Goal: Information Seeking & Learning: Find specific page/section

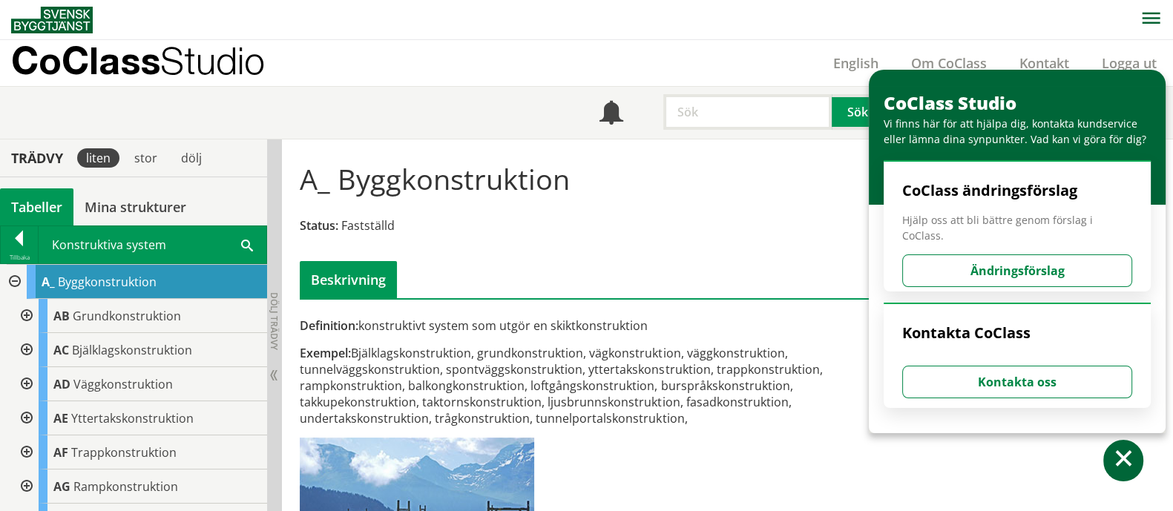
click at [758, 113] on input "text" at bounding box center [747, 112] width 168 height 36
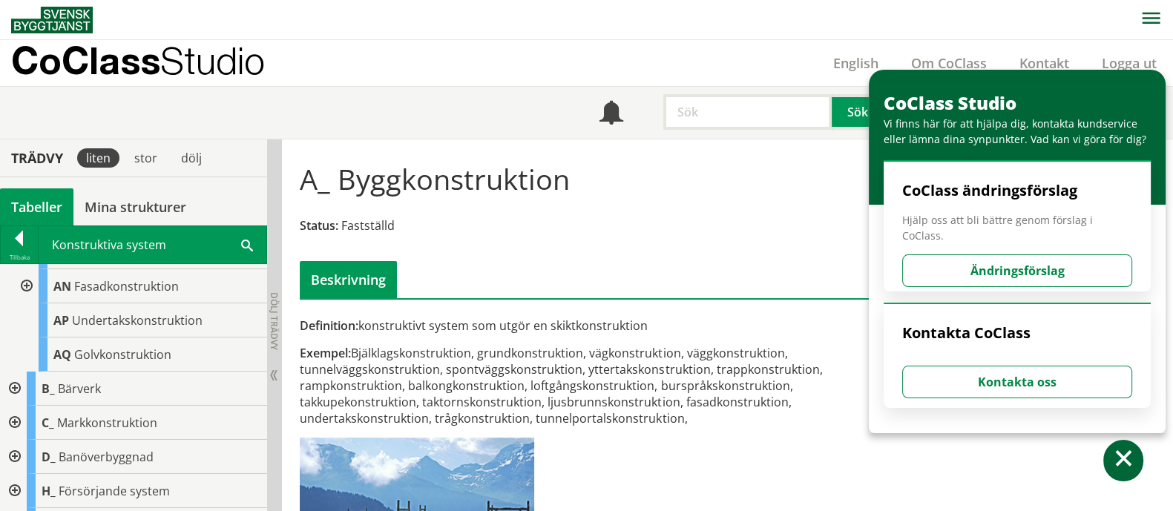
scroll to position [464, 0]
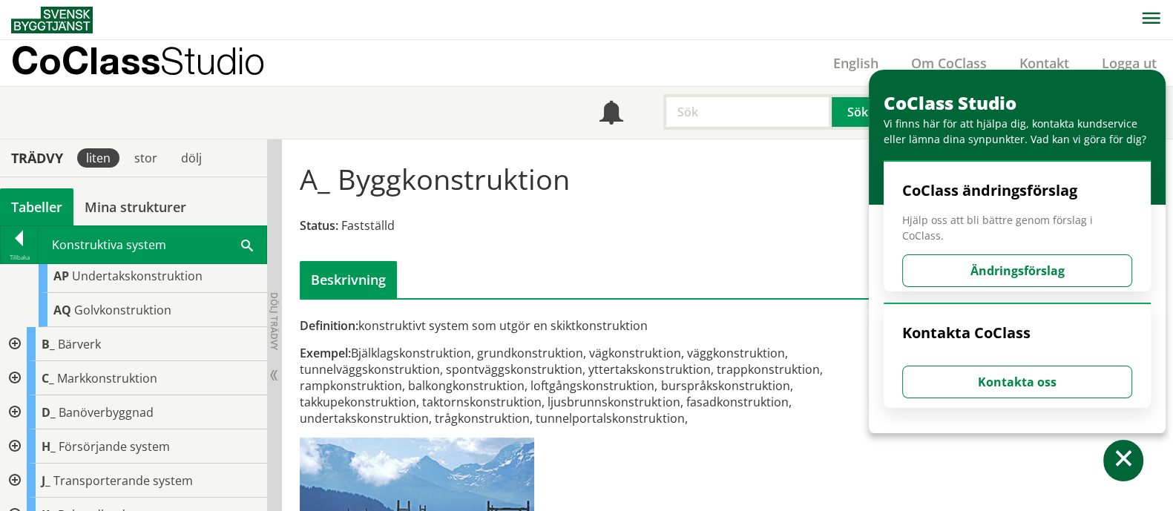
click at [15, 342] on div at bounding box center [13, 344] width 27 height 34
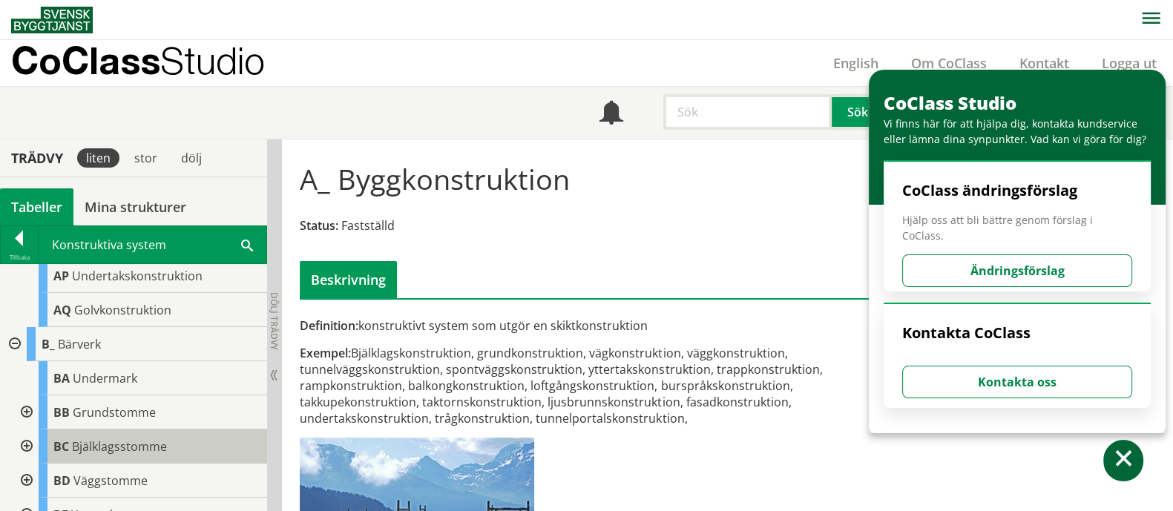
scroll to position [556, 0]
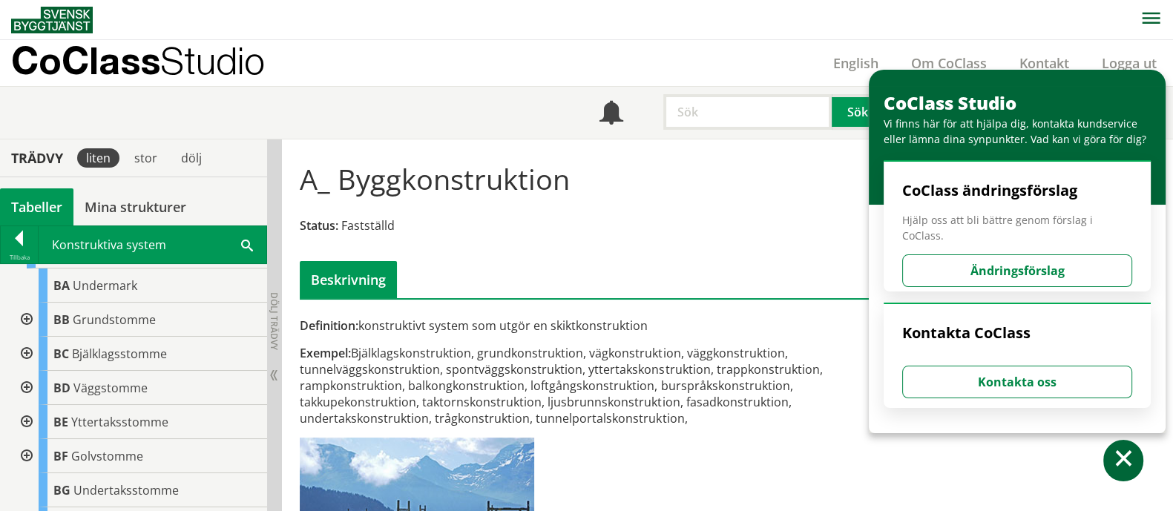
click at [25, 383] on div at bounding box center [25, 388] width 27 height 34
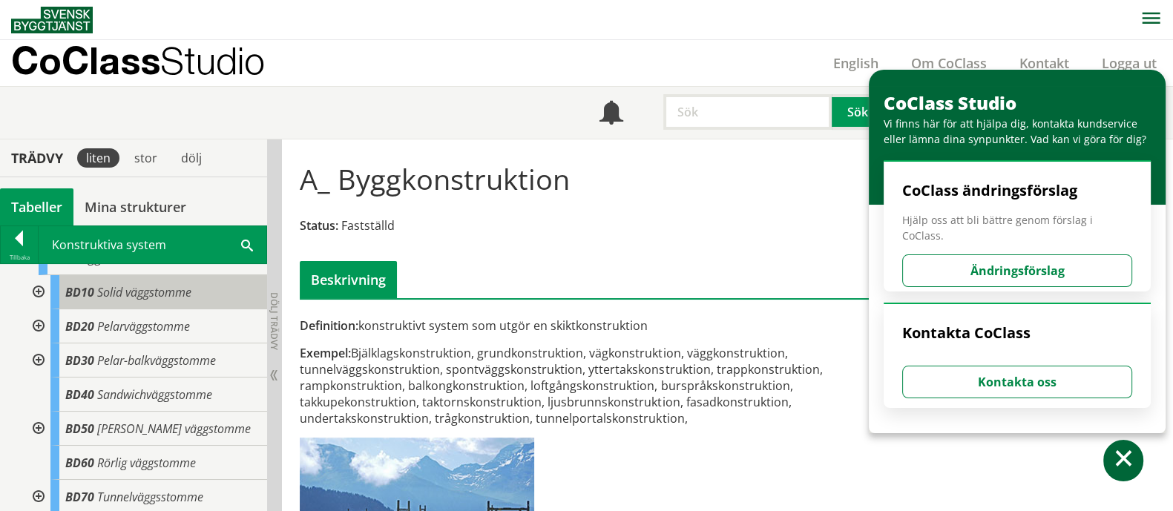
scroll to position [648, 0]
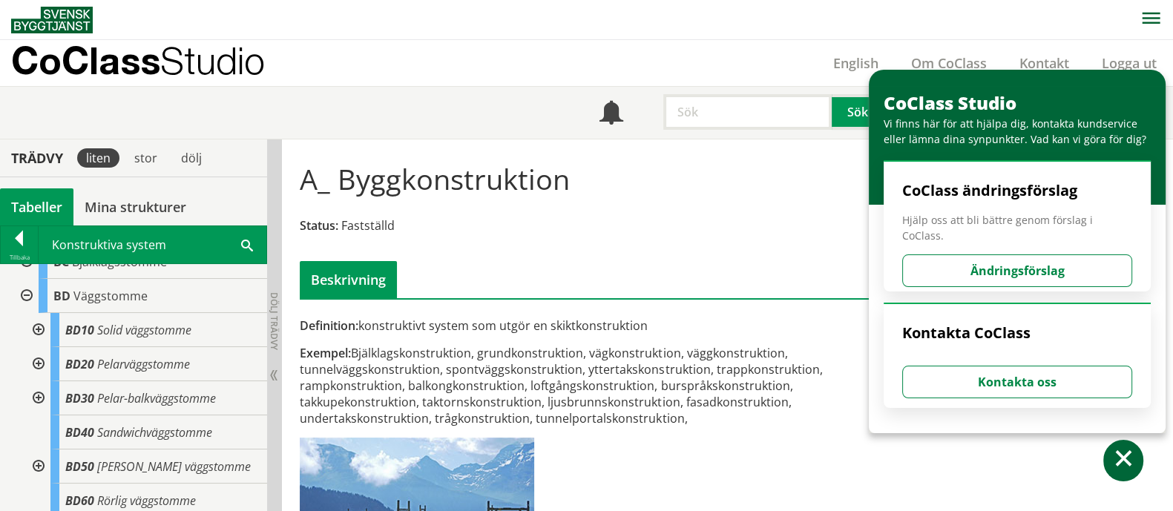
click at [36, 329] on div at bounding box center [37, 330] width 27 height 34
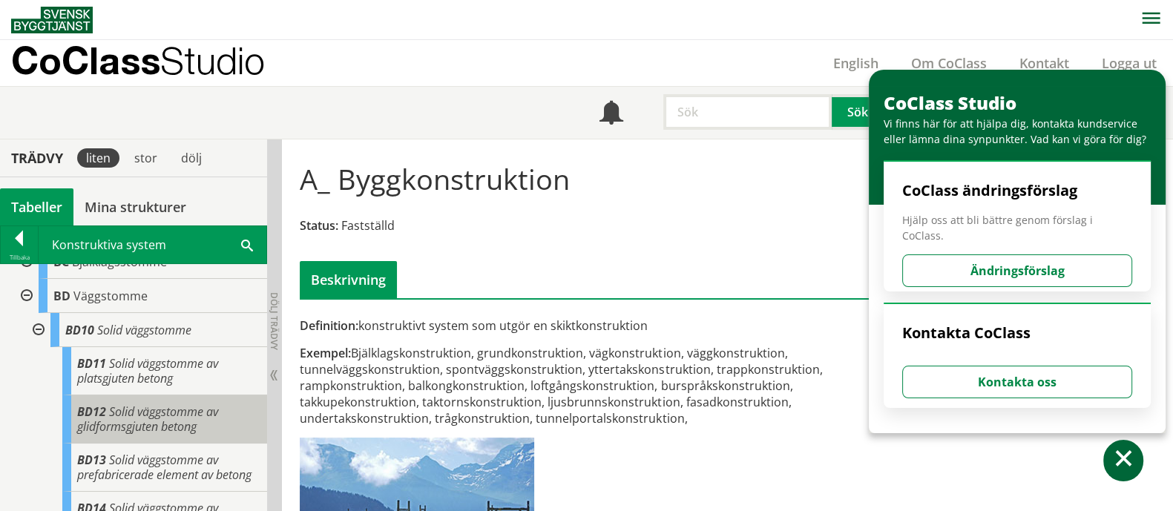
click at [156, 431] on span "Solid väggstomme av glidformsgjuten betong" at bounding box center [147, 418] width 141 height 31
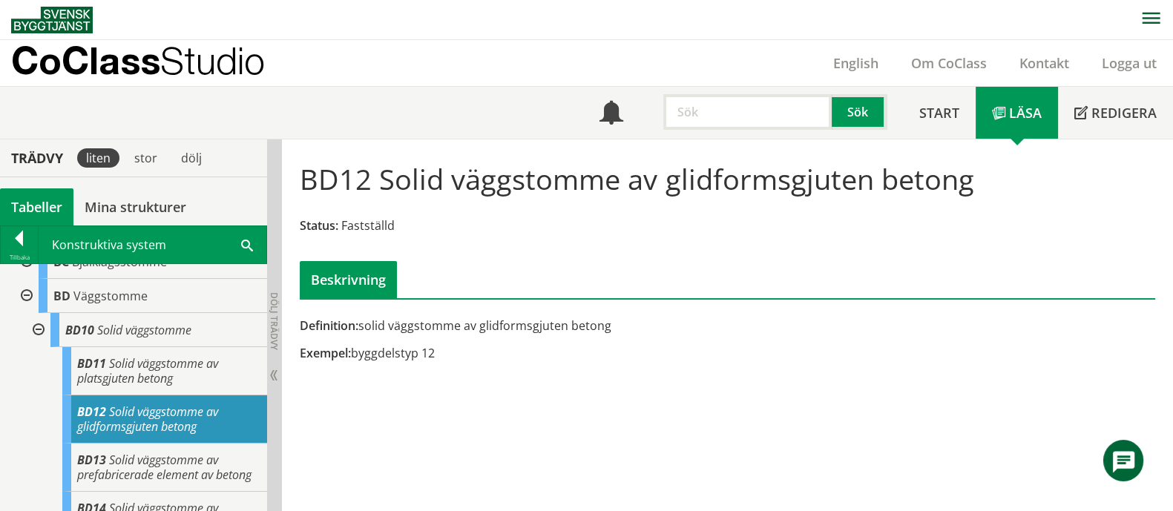
scroll to position [648, 0]
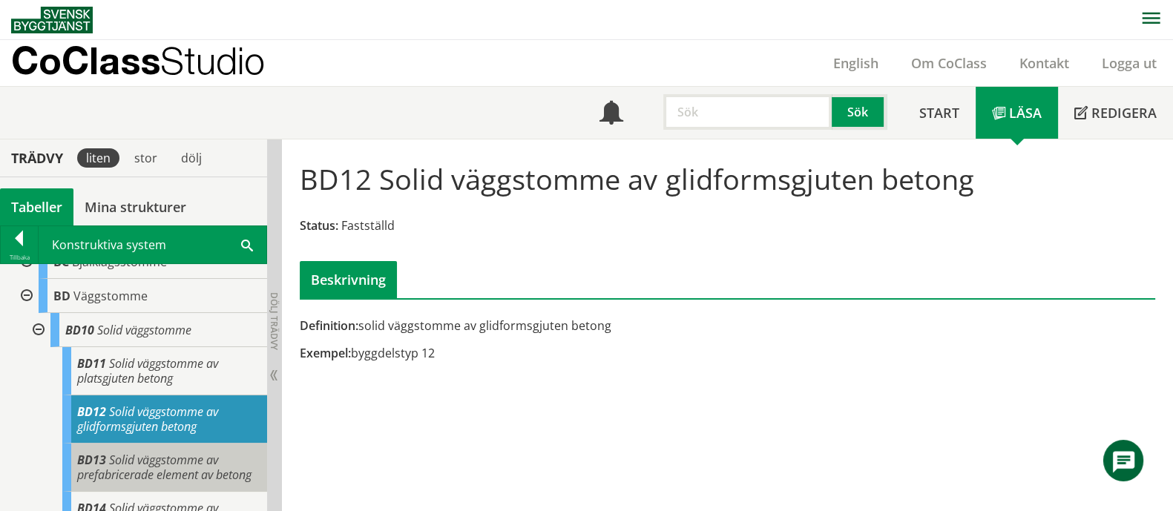
click at [157, 467] on span "Solid väggstomme av prefabricerade element av betong" at bounding box center [164, 467] width 174 height 31
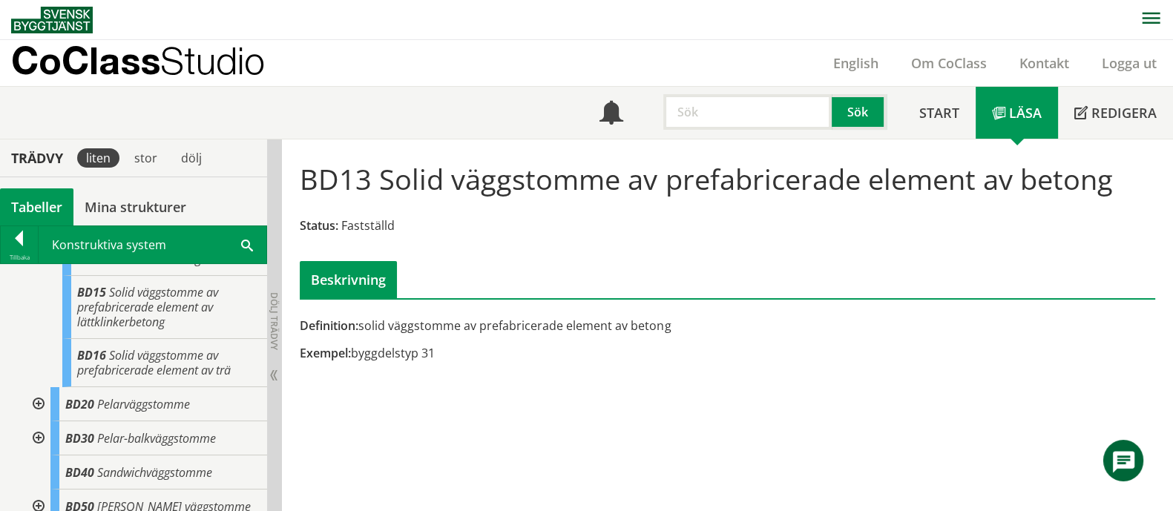
click at [726, 120] on input "text" at bounding box center [747, 112] width 168 height 36
type input "skiva"
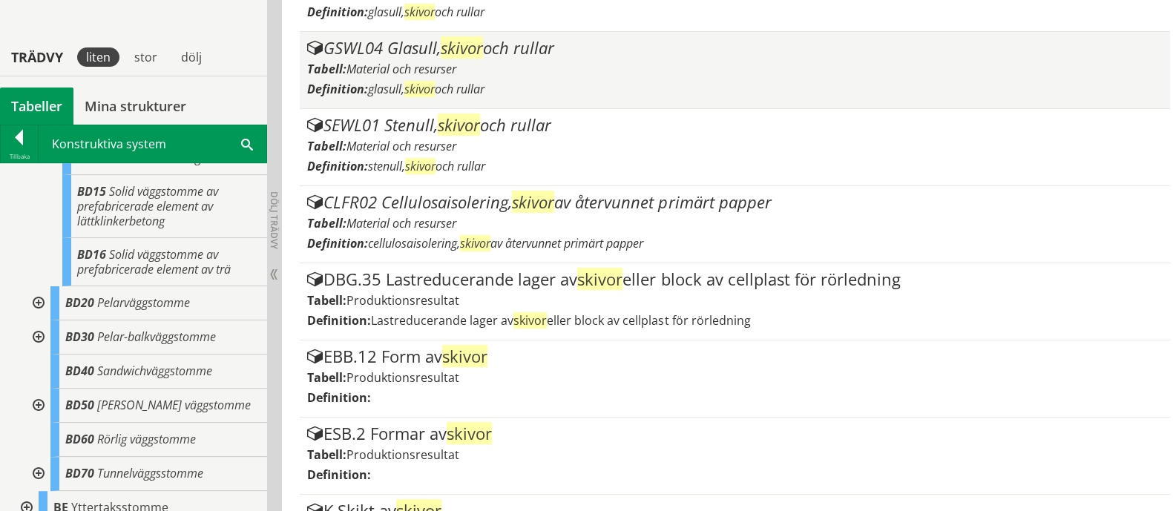
scroll to position [464, 0]
